Goal: Task Accomplishment & Management: Manage account settings

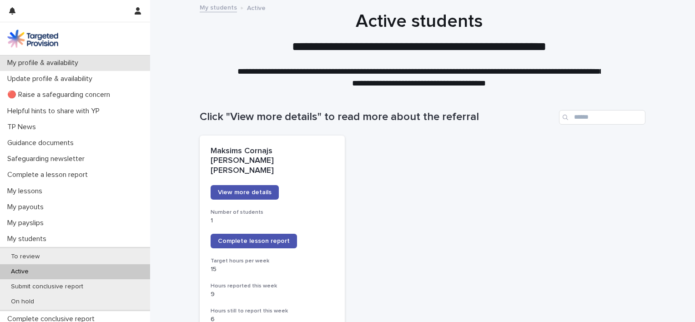
click at [60, 64] on p "My profile & availability" at bounding box center [45, 63] width 82 height 9
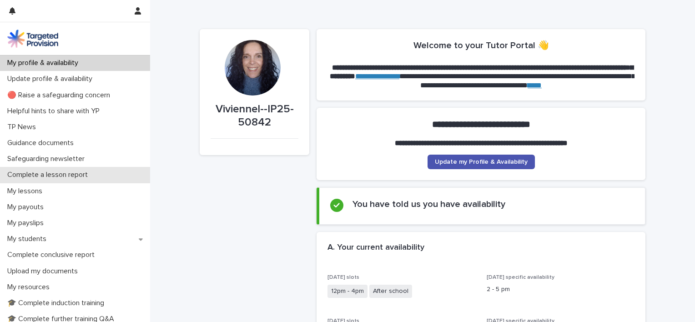
click at [62, 172] on p "Complete a lesson report" at bounding box center [49, 175] width 91 height 9
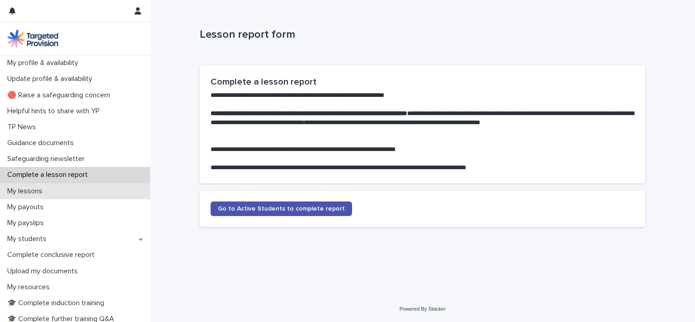
click at [61, 195] on div "My lessons" at bounding box center [75, 191] width 150 height 16
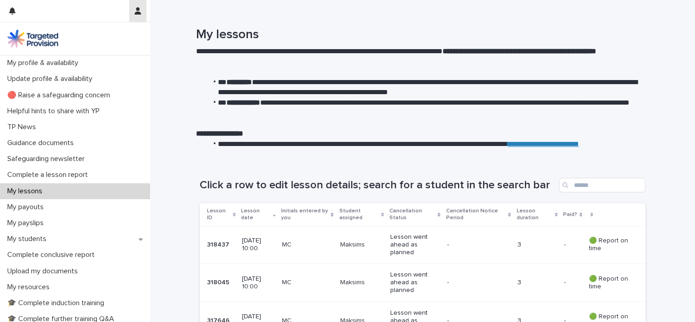
click at [140, 7] on icon "button" at bounding box center [138, 10] width 6 height 7
click at [97, 36] on p "Log Out" at bounding box center [111, 38] width 57 height 15
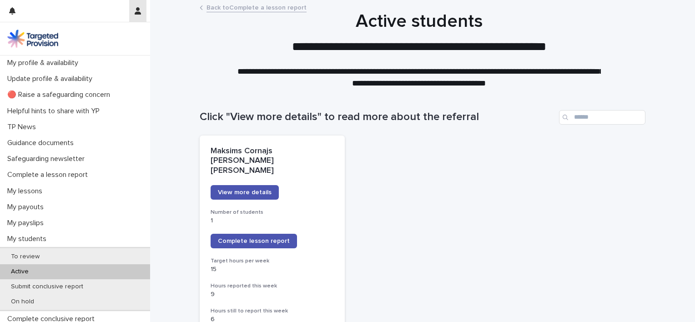
click at [140, 9] on icon "button" at bounding box center [138, 10] width 6 height 7
click at [96, 42] on p "Log Out" at bounding box center [111, 38] width 57 height 15
